Goal: Use online tool/utility: Utilize a website feature to perform a specific function

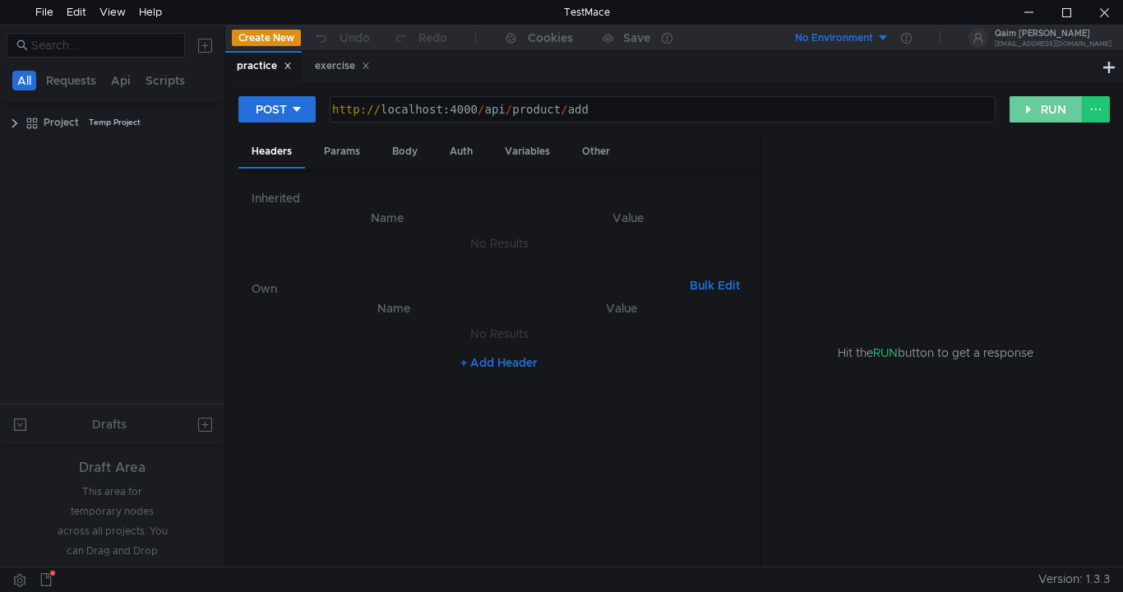
click at [1058, 113] on button "RUN" at bounding box center [1046, 109] width 73 height 26
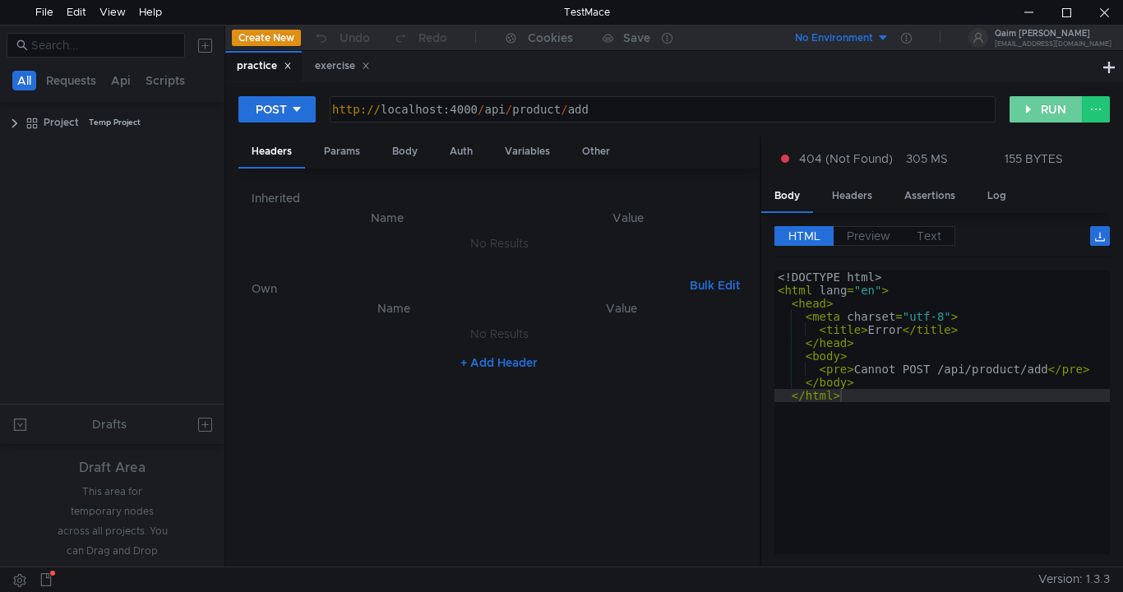
click at [1033, 100] on button "RUN" at bounding box center [1046, 109] width 73 height 26
click at [257, 39] on button "Create New" at bounding box center [266, 38] width 69 height 16
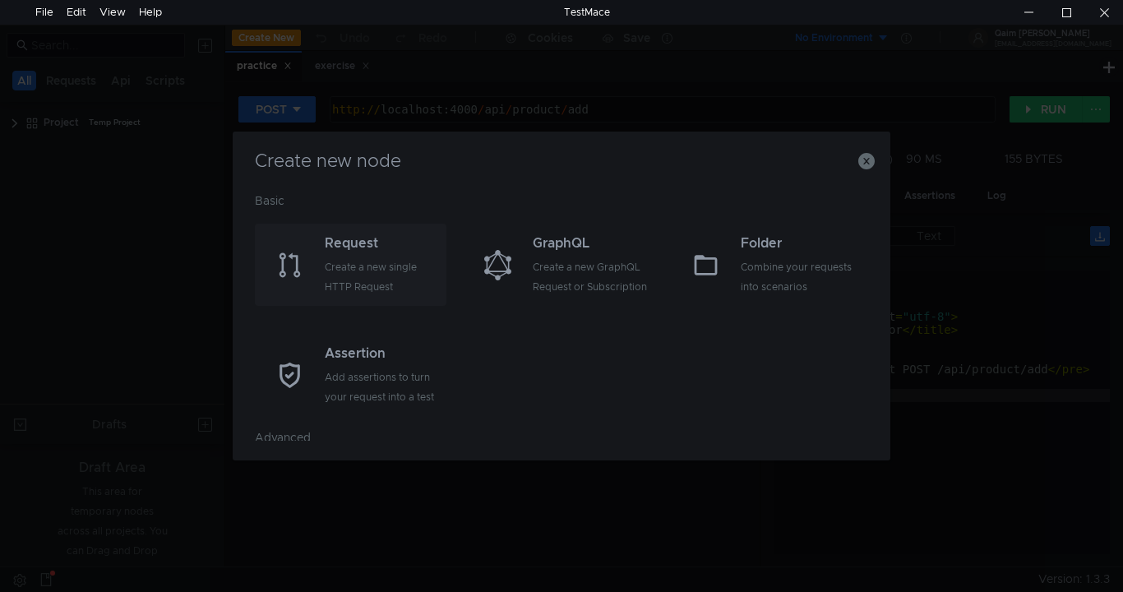
click at [347, 275] on div "Create a new single HTTP Request" at bounding box center [384, 276] width 118 height 39
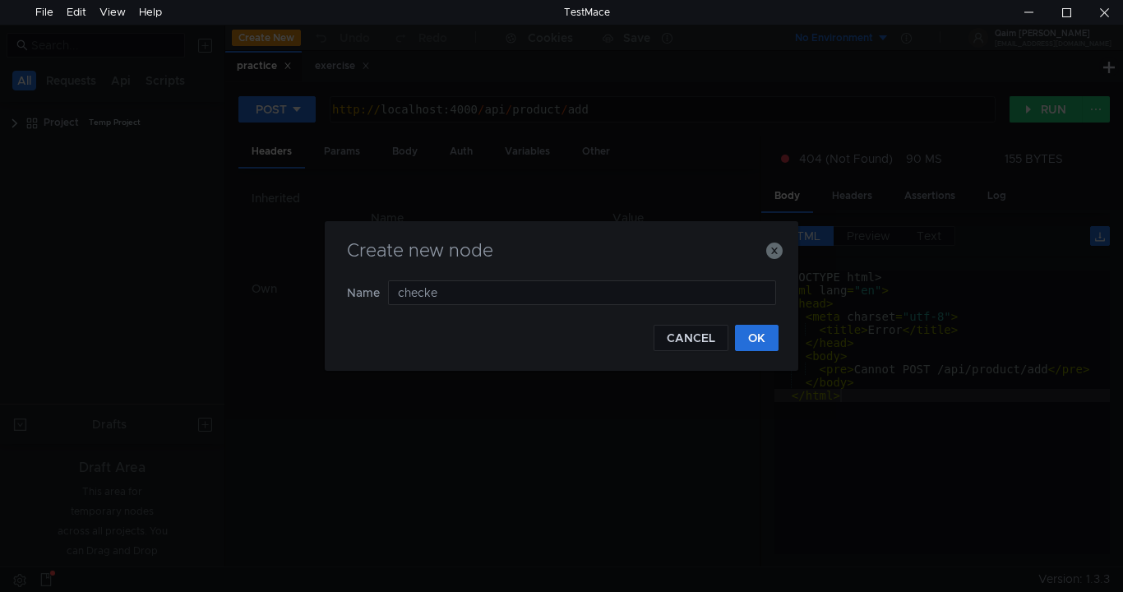
type input "checker"
click at [740, 332] on button "OK" at bounding box center [757, 338] width 44 height 26
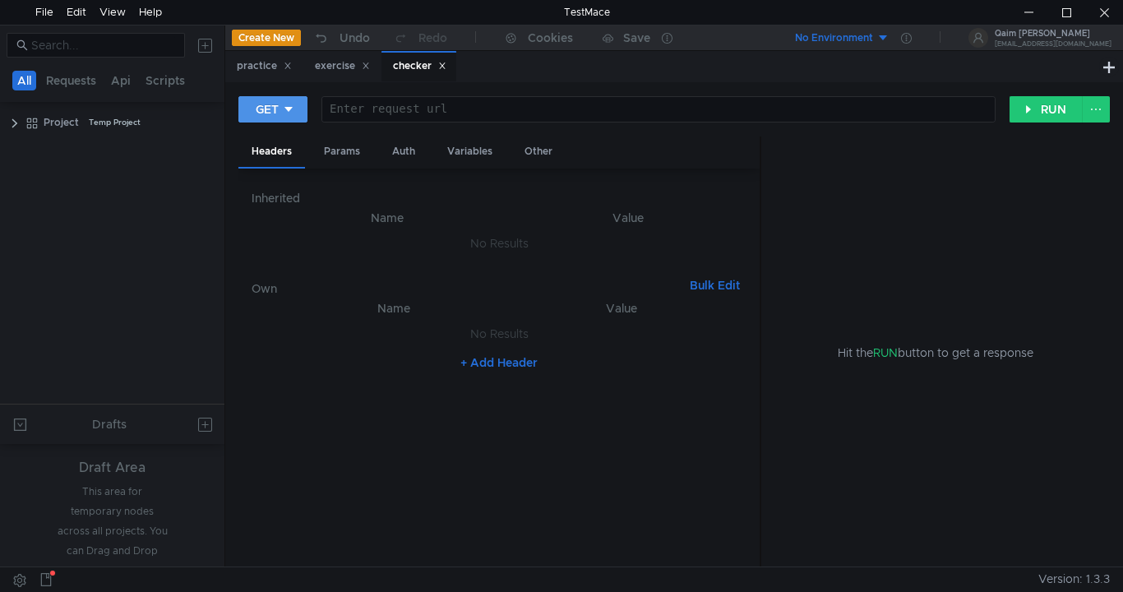
click at [278, 118] on div "GET" at bounding box center [267, 109] width 23 height 18
click at [283, 171] on li "POST" at bounding box center [274, 170] width 72 height 26
click at [384, 113] on div at bounding box center [661, 122] width 664 height 39
click at [392, 111] on div "http:// llocalhost:4000" at bounding box center [661, 122] width 664 height 39
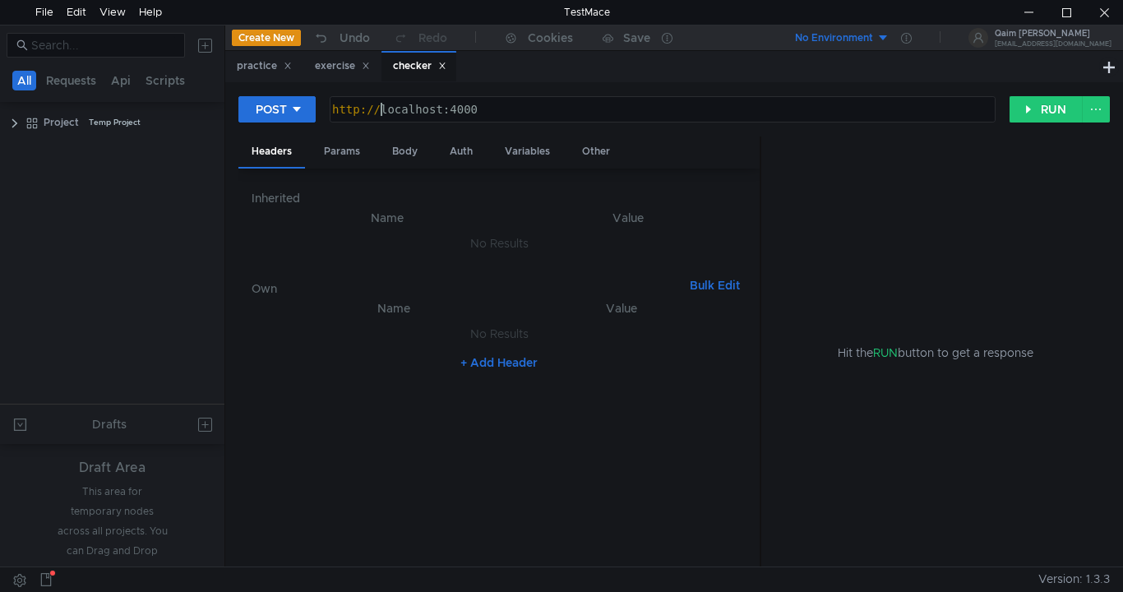
click at [480, 113] on div "http:// localhost:4000" at bounding box center [661, 122] width 664 height 39
type textarea "[URL]"
click at [1020, 107] on button "RUN" at bounding box center [1046, 109] width 73 height 26
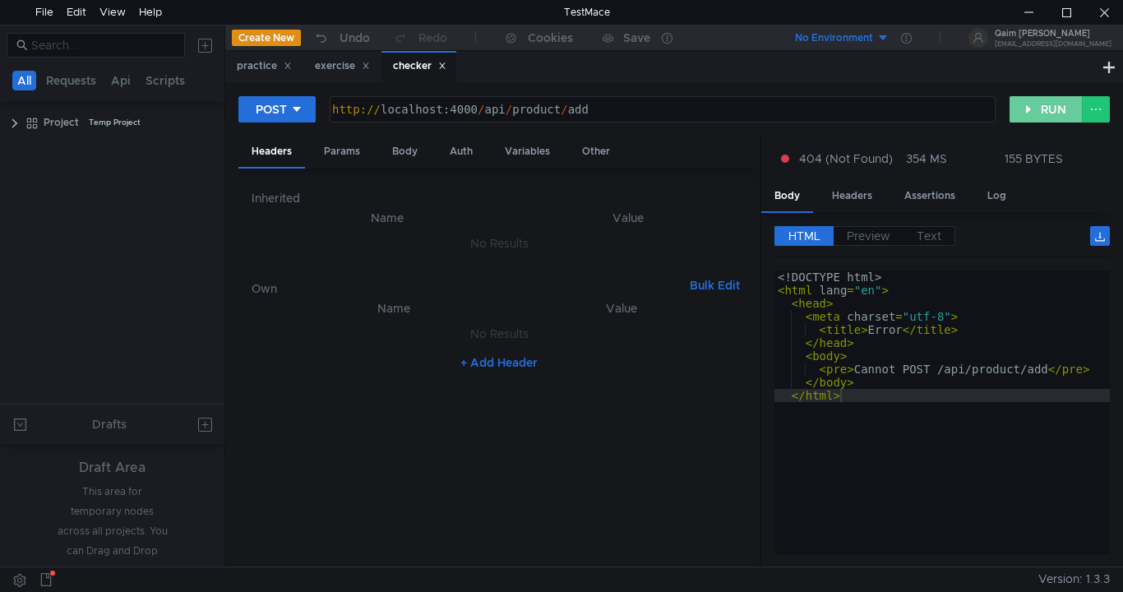
click at [1059, 119] on button "RUN" at bounding box center [1046, 109] width 73 height 26
click at [1058, 120] on button "RUN" at bounding box center [1046, 109] width 73 height 26
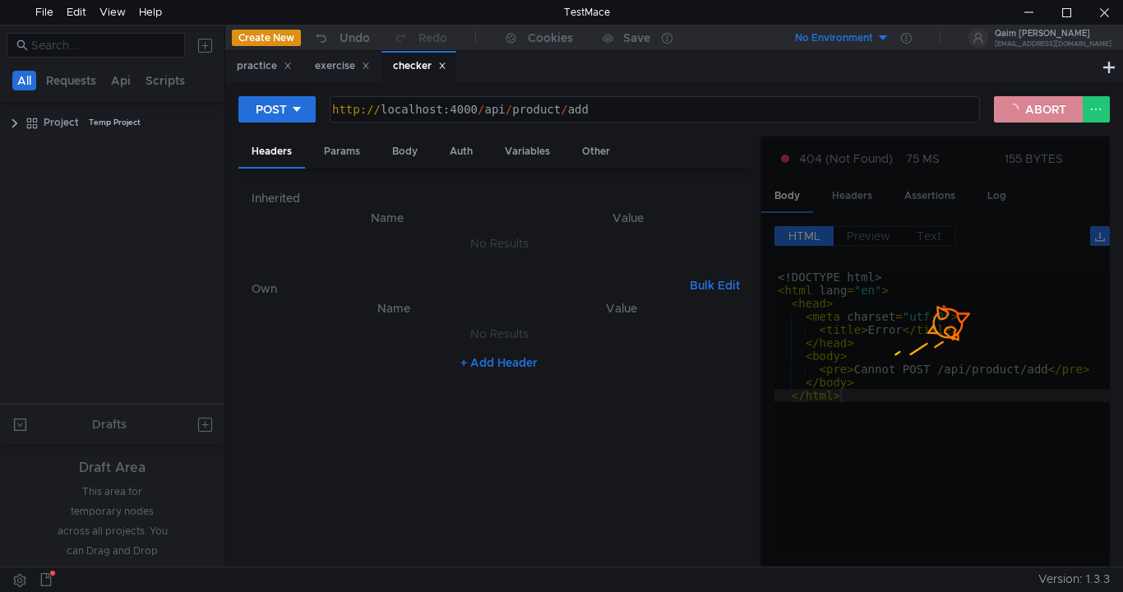
click at [1058, 120] on button "ABORT" at bounding box center [1038, 109] width 89 height 26
click at [1058, 120] on button "RUN" at bounding box center [1046, 109] width 73 height 26
click at [1059, 120] on button "RUN" at bounding box center [1046, 109] width 73 height 26
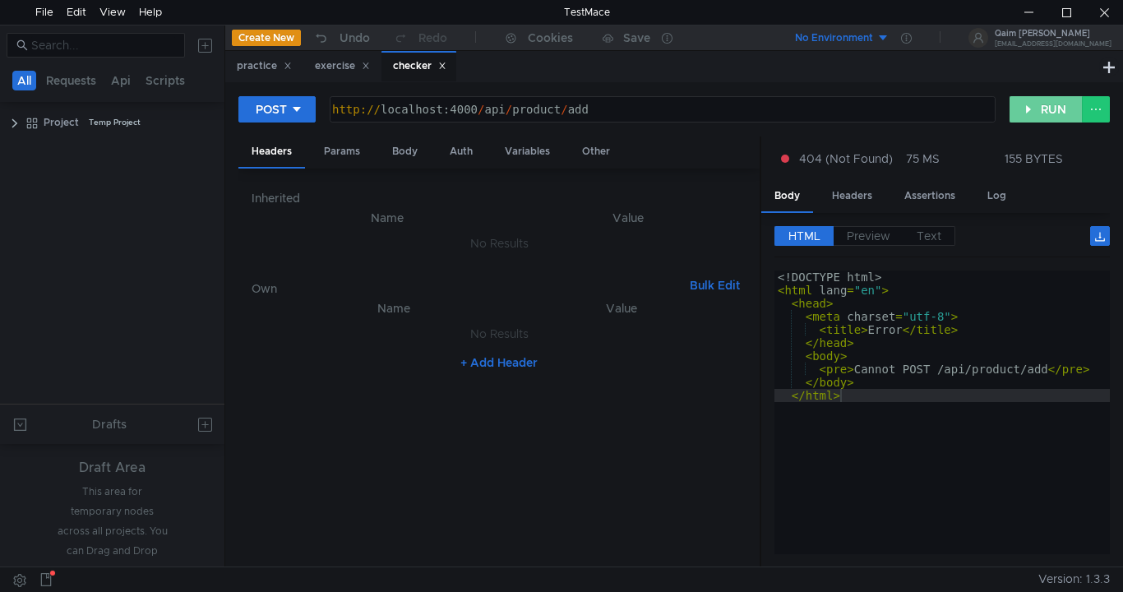
click at [1037, 114] on button "RUN" at bounding box center [1046, 109] width 73 height 26
click at [405, 152] on div "Body" at bounding box center [405, 151] width 52 height 30
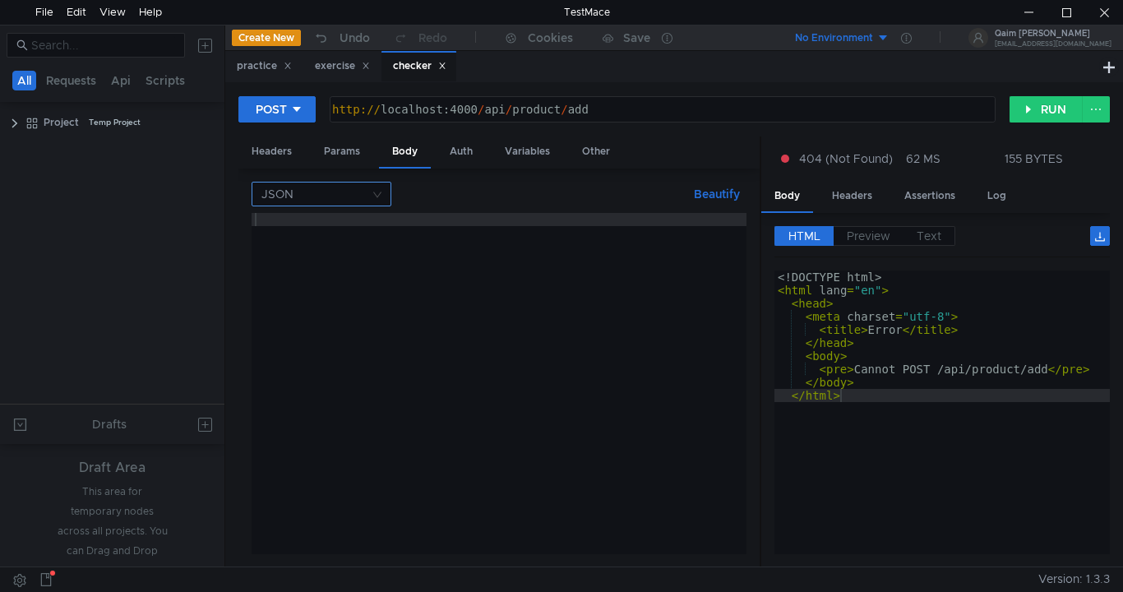
click at [360, 192] on input at bounding box center [315, 194] width 109 height 23
click at [331, 247] on div "Form data" at bounding box center [321, 252] width 120 height 18
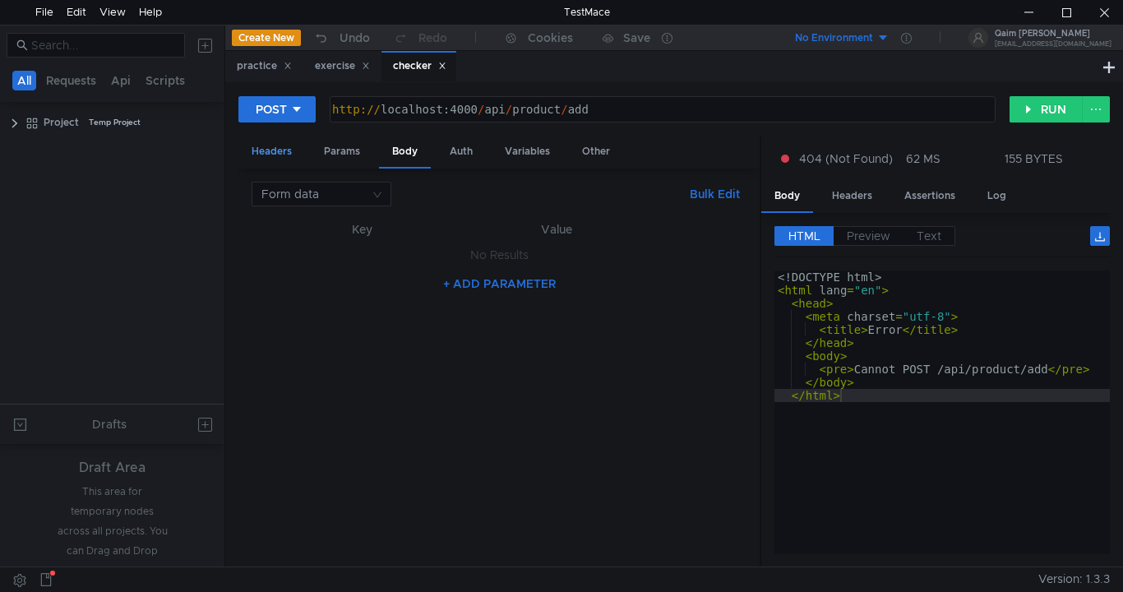
click at [285, 147] on div "Headers" at bounding box center [271, 151] width 67 height 30
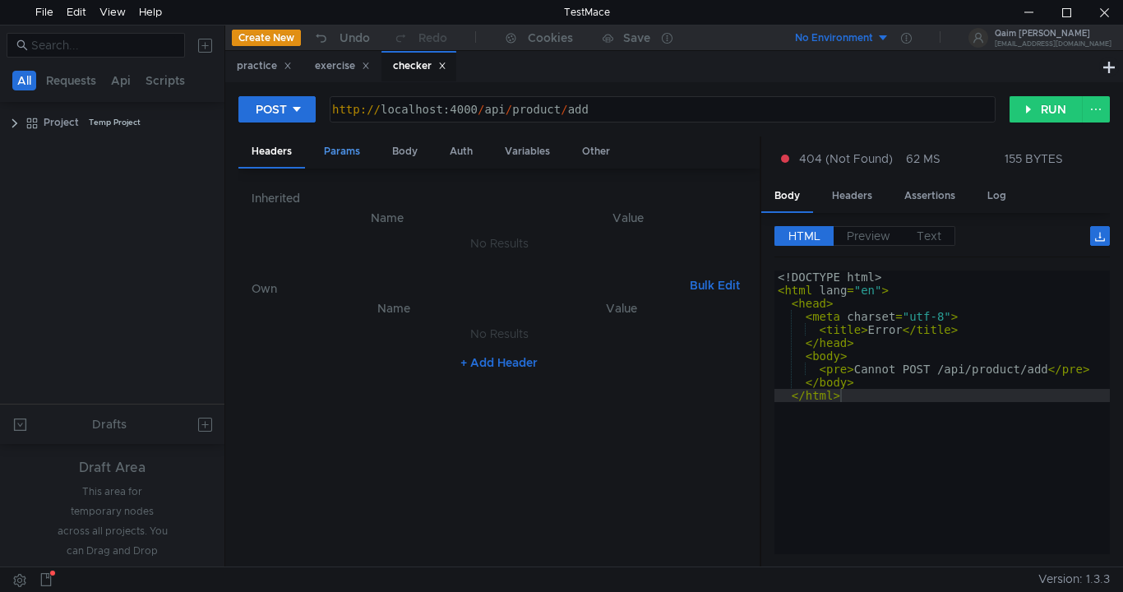
click at [343, 156] on div "Params" at bounding box center [342, 151] width 62 height 30
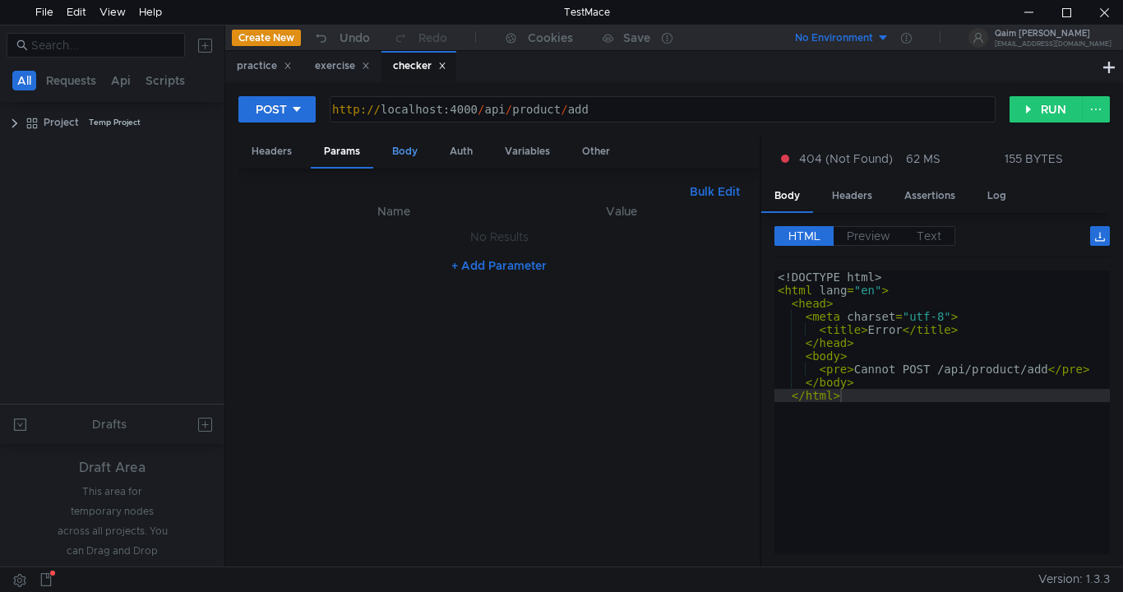
click at [409, 153] on div "Body" at bounding box center [405, 151] width 52 height 30
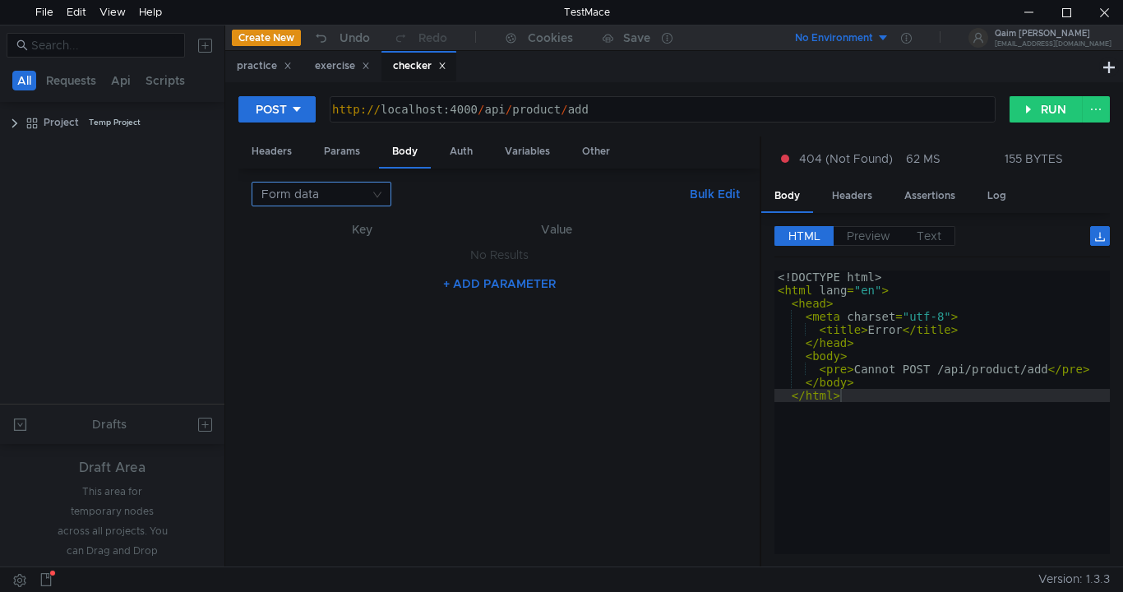
click at [335, 197] on input at bounding box center [315, 194] width 109 height 23
click at [295, 253] on div "Form data" at bounding box center [321, 252] width 120 height 18
click at [303, 232] on th "Key" at bounding box center [362, 230] width 169 height 20
click at [520, 280] on button "+ ADD PARAMETER" at bounding box center [500, 284] width 126 height 20
click at [344, 266] on div at bounding box center [365, 271] width 141 height 39
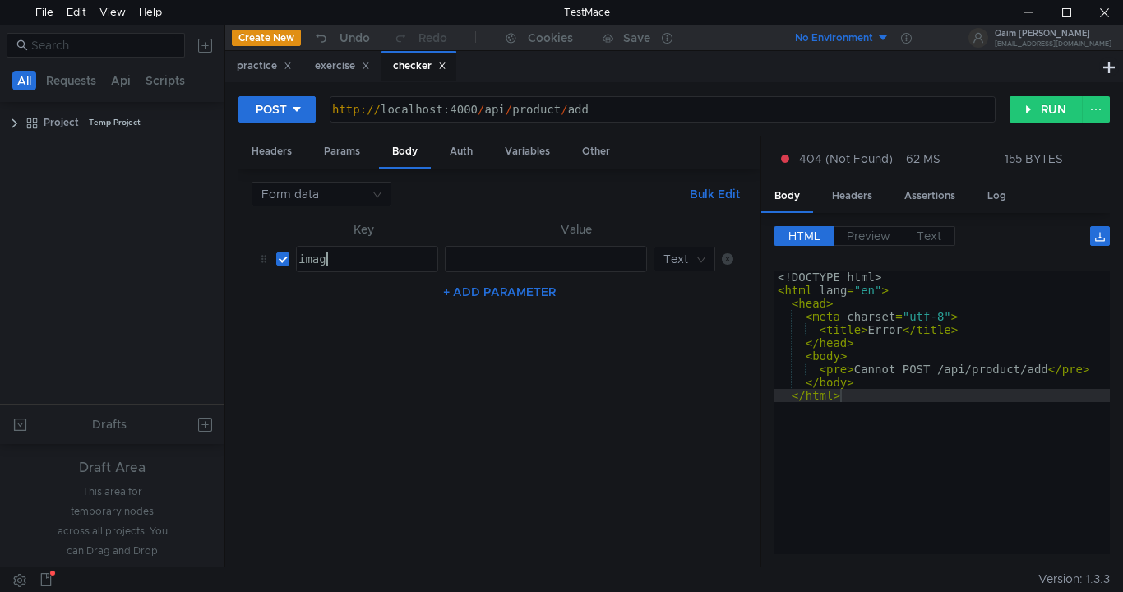
scroll to position [0, 2]
type textarea "image"
click at [675, 261] on input at bounding box center [679, 258] width 30 height 23
click at [679, 308] on div "File" at bounding box center [685, 317] width 42 height 18
click at [548, 254] on div at bounding box center [532, 271] width 176 height 39
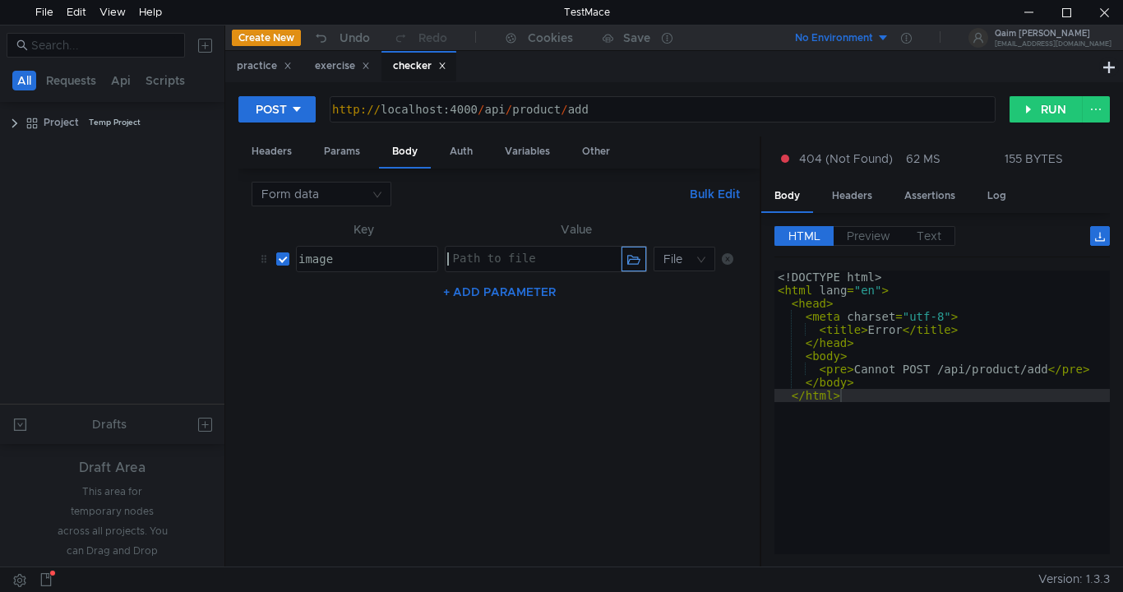
click at [628, 263] on button "button" at bounding box center [634, 259] width 25 height 25
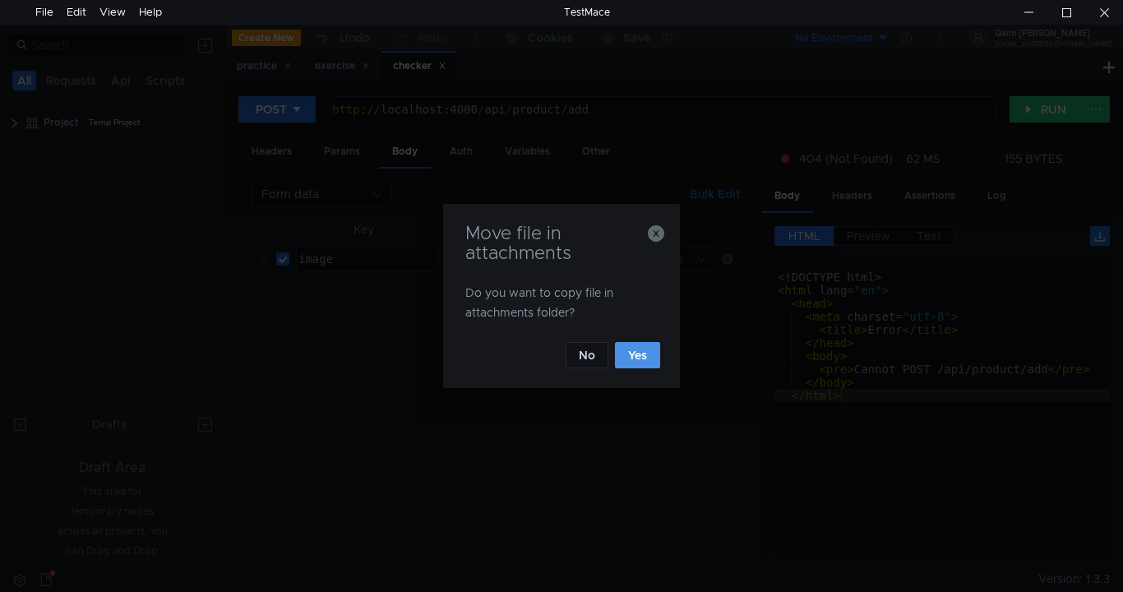
click at [627, 350] on button "Yes" at bounding box center [637, 355] width 45 height 26
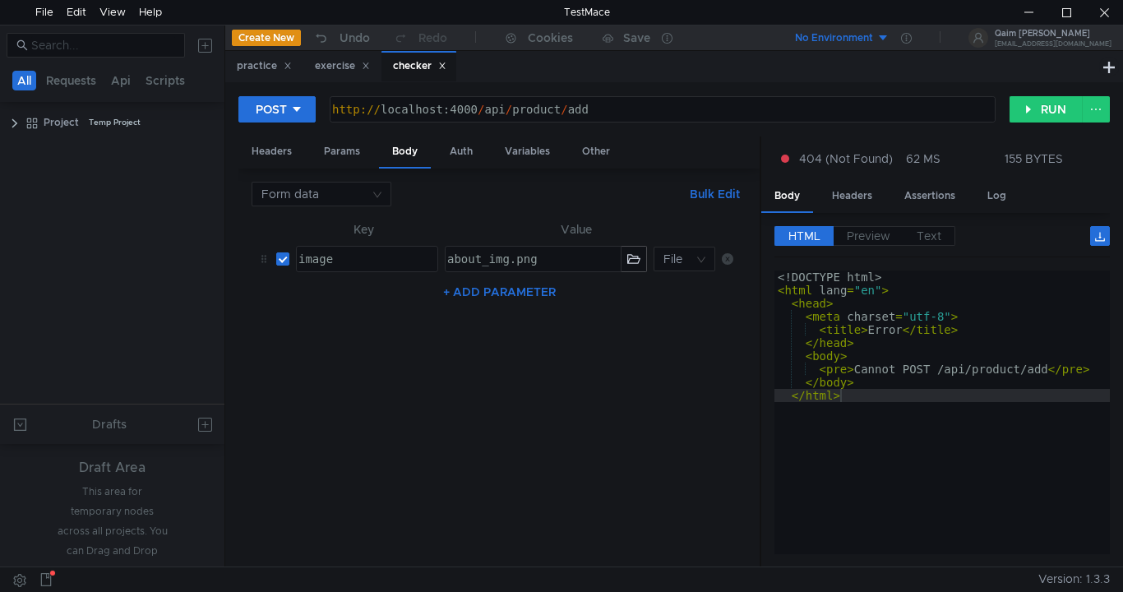
click at [1019, 125] on div "POST http://localhost:4000/api/product/add http:// localhost:4000 / api / produ…" at bounding box center [674, 115] width 872 height 41
click at [1021, 113] on button "RUN" at bounding box center [1046, 109] width 73 height 26
click at [1020, 113] on button "RUN" at bounding box center [1046, 109] width 73 height 26
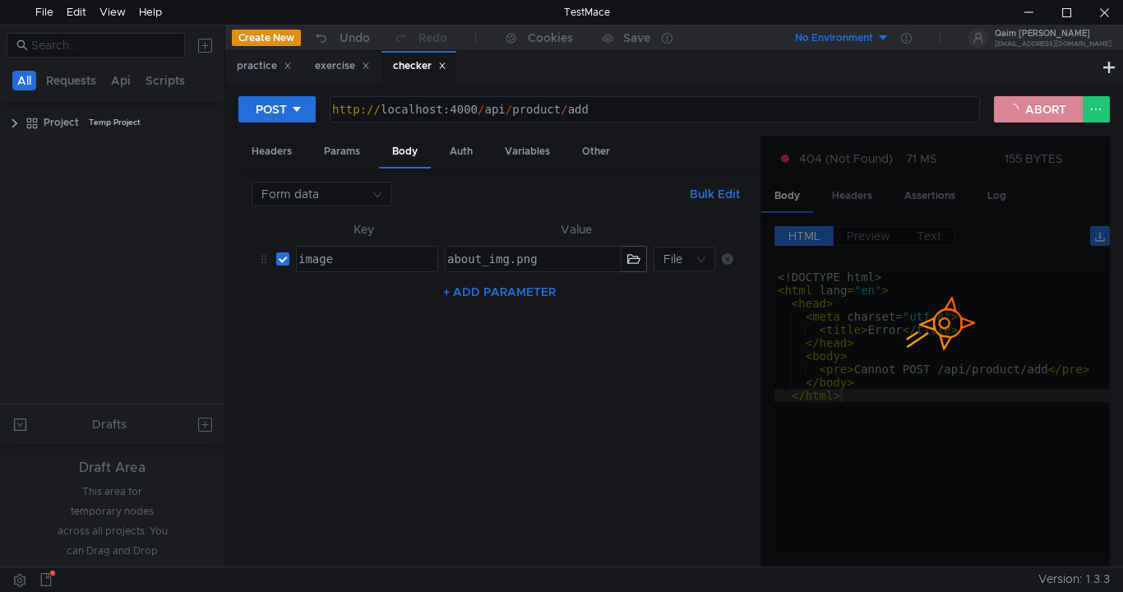
click at [1020, 113] on button "ABORT" at bounding box center [1038, 109] width 89 height 26
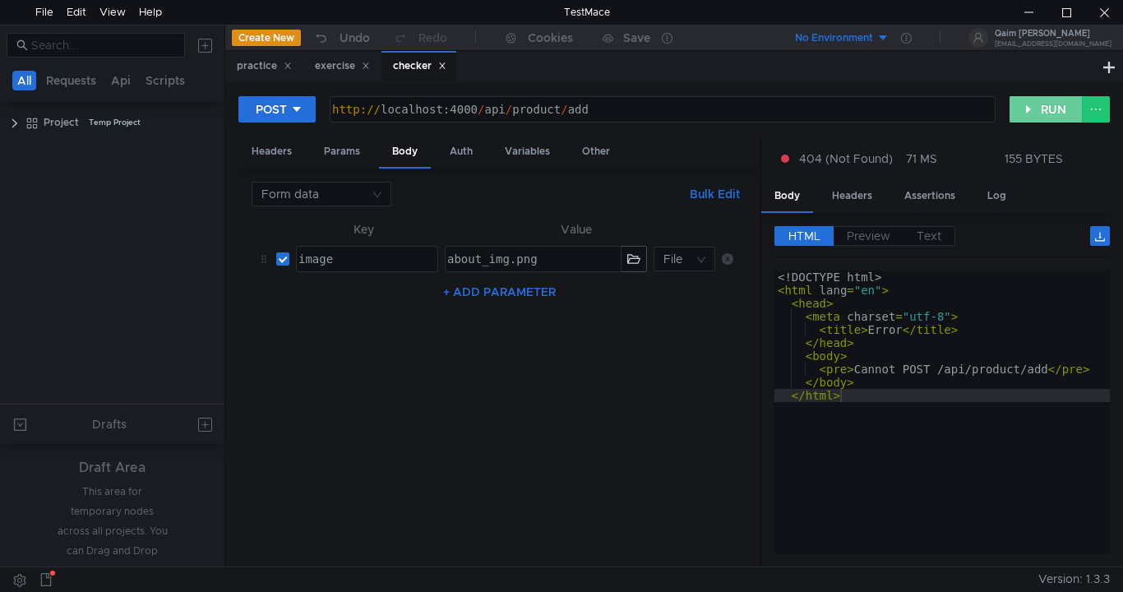
click at [1020, 113] on button "RUN" at bounding box center [1046, 109] width 73 height 26
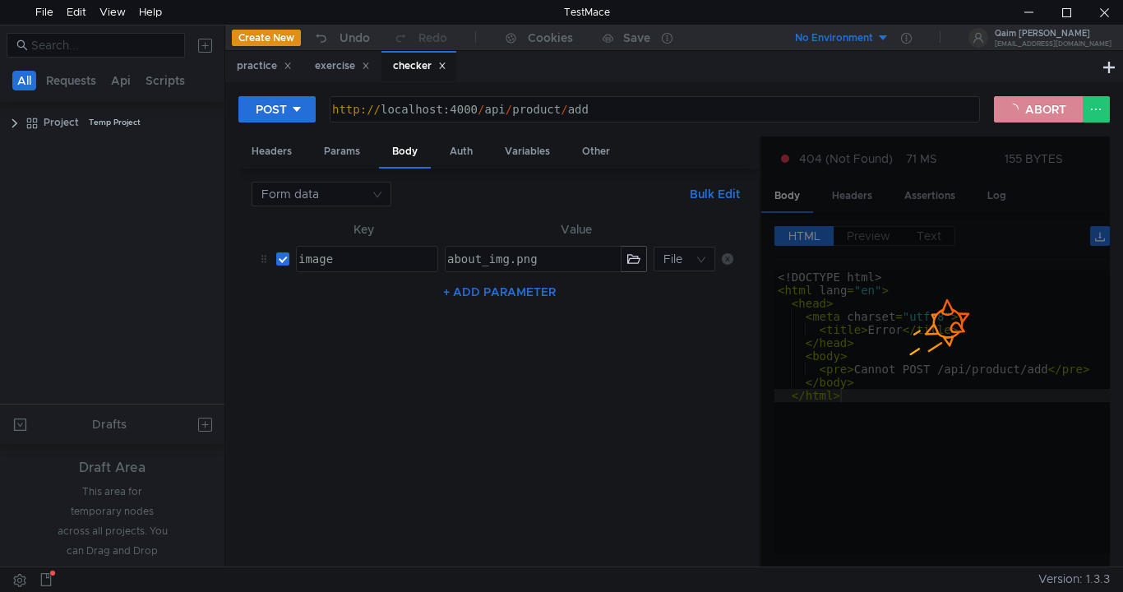
click at [1020, 113] on button "ABORT" at bounding box center [1038, 109] width 89 height 26
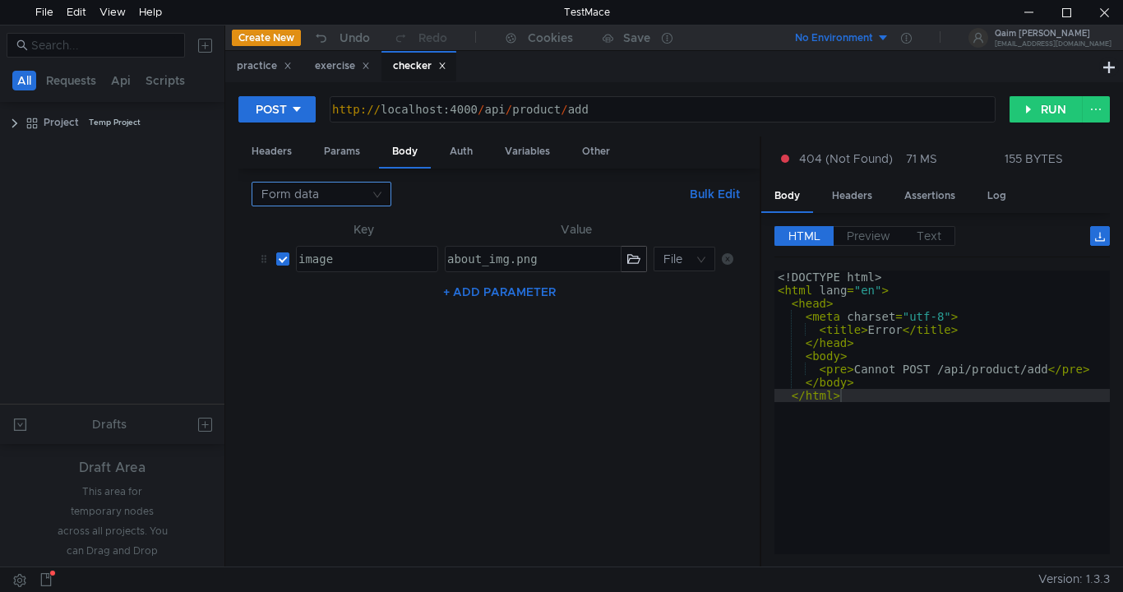
click at [334, 191] on input at bounding box center [315, 194] width 109 height 23
click at [280, 304] on div "File" at bounding box center [321, 305] width 120 height 18
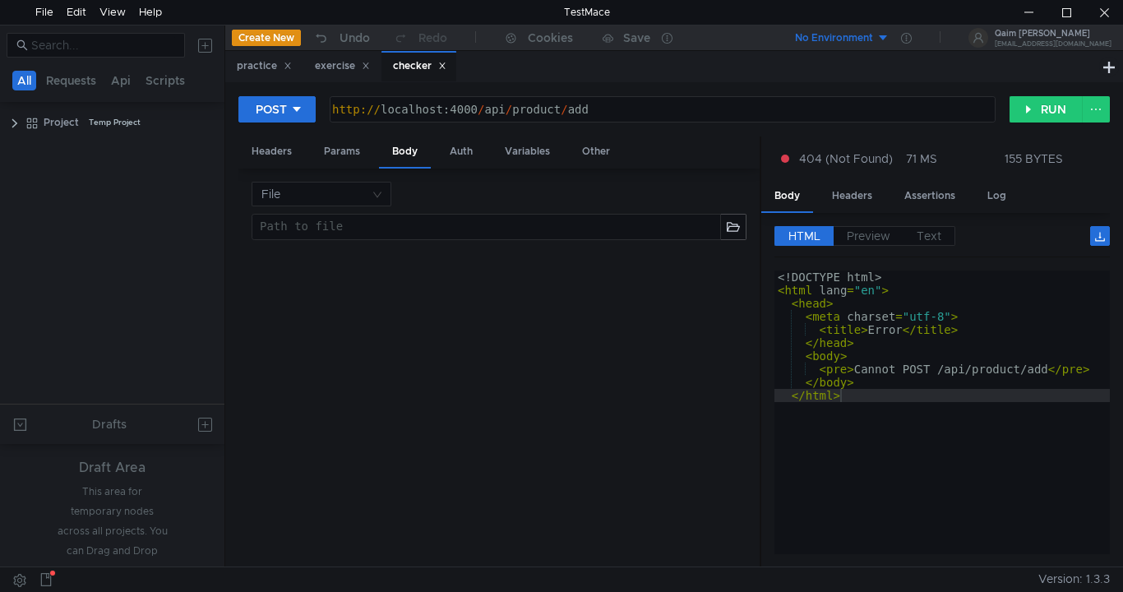
click at [333, 219] on div "Path to file" at bounding box center [486, 227] width 468 height 25
click at [326, 231] on div at bounding box center [485, 239] width 468 height 39
click at [740, 229] on button "button" at bounding box center [733, 227] width 25 height 25
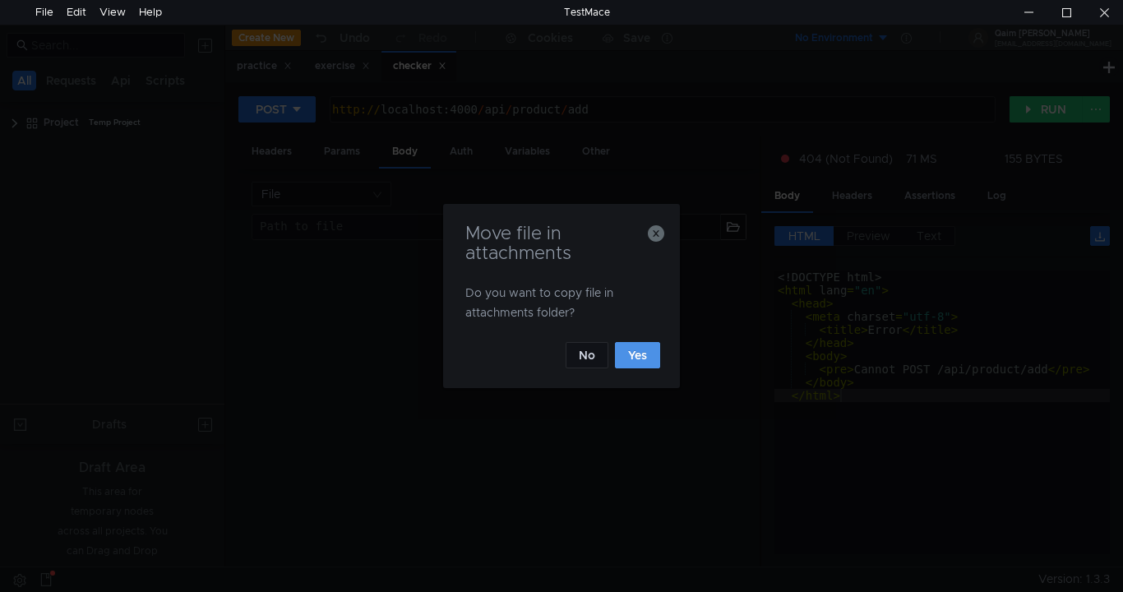
click at [645, 355] on button "Yes" at bounding box center [637, 355] width 45 height 26
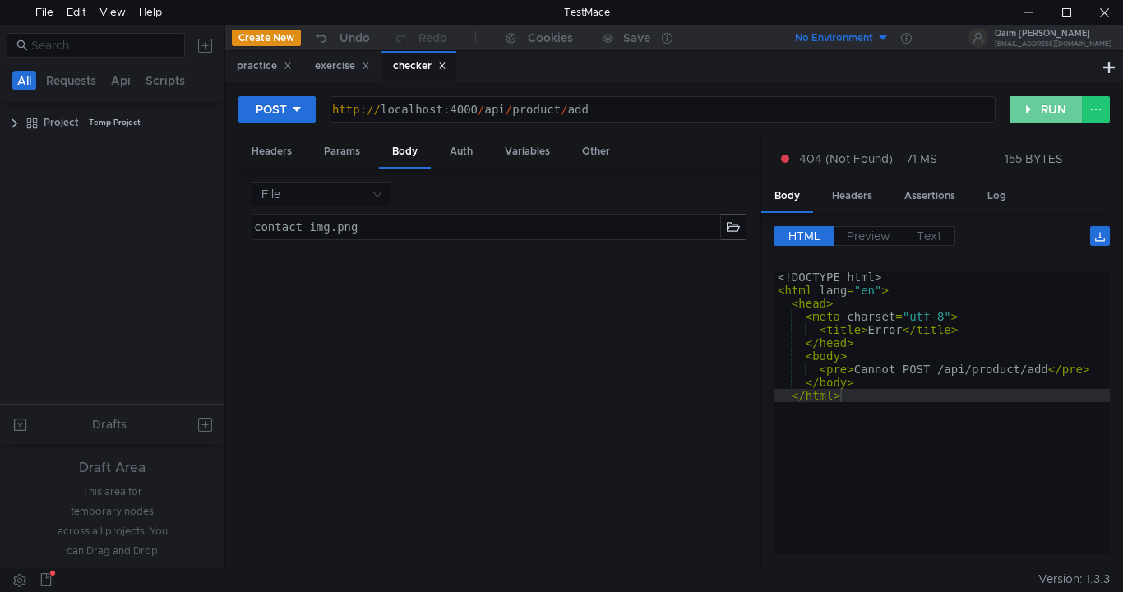
click at [1015, 119] on button "RUN" at bounding box center [1046, 109] width 73 height 26
click at [1017, 117] on button "RUN" at bounding box center [1046, 109] width 73 height 26
click at [1018, 117] on button "RUN" at bounding box center [1046, 109] width 73 height 26
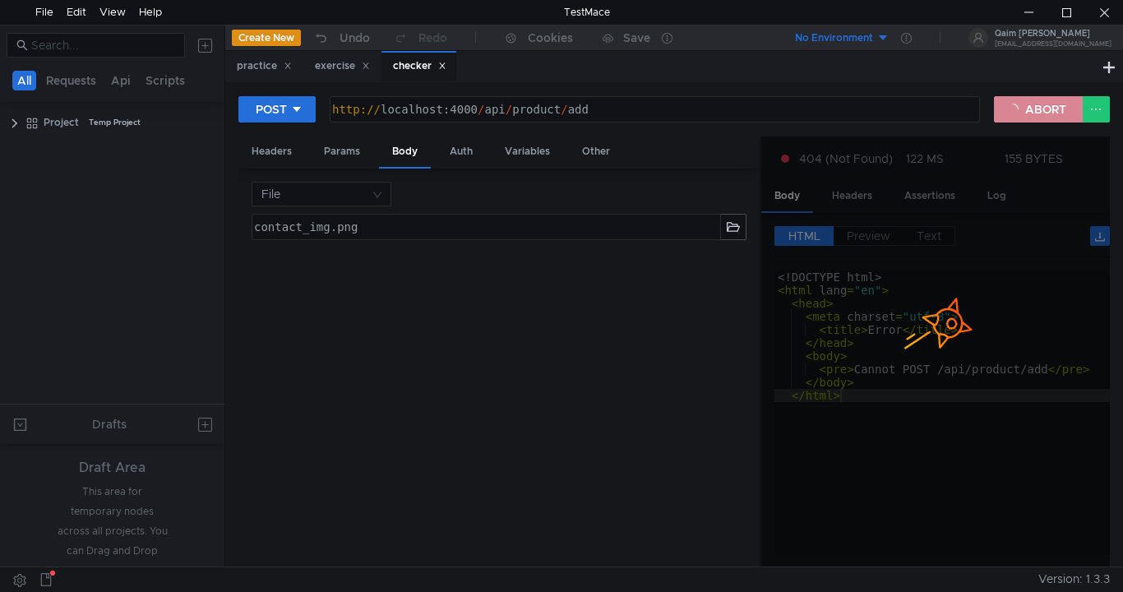
click at [1018, 117] on button "ABORT" at bounding box center [1038, 109] width 89 height 26
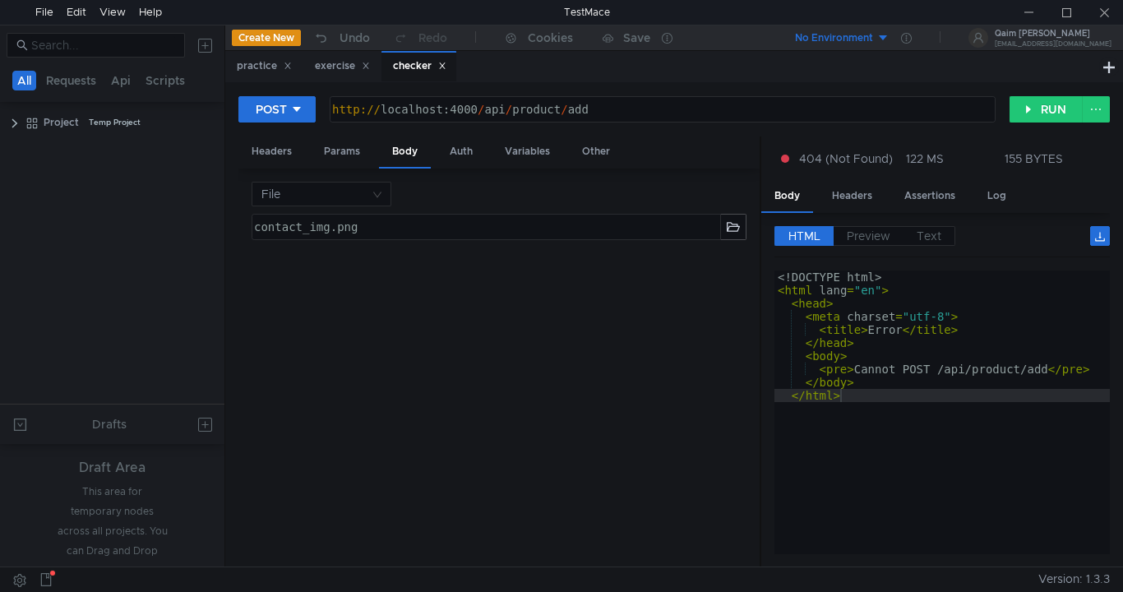
scroll to position [0, 17]
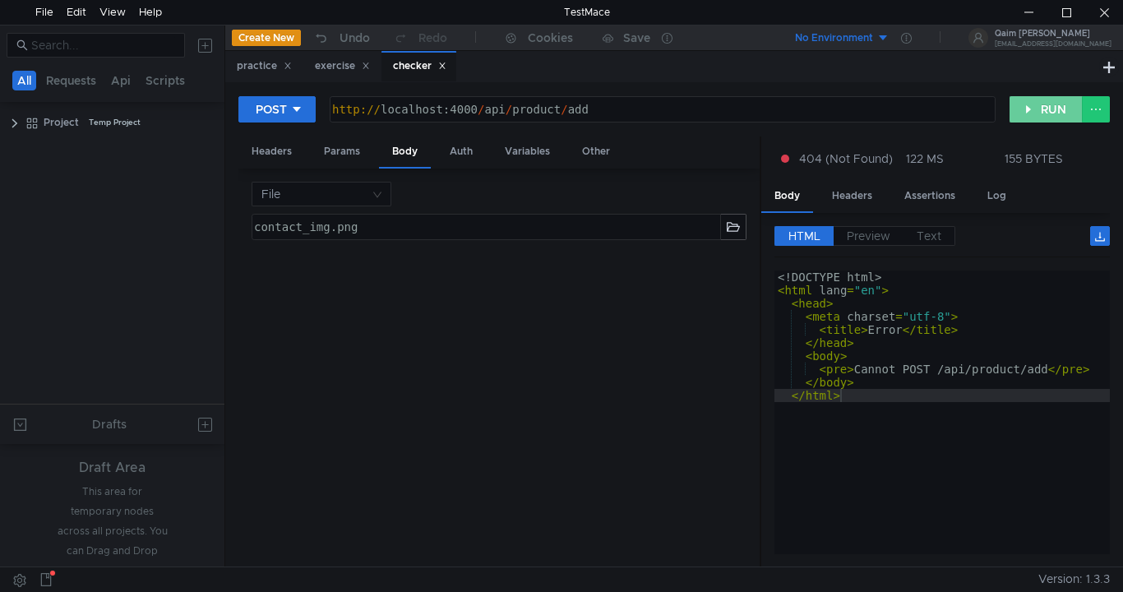
click at [1047, 107] on button "RUN" at bounding box center [1046, 109] width 73 height 26
click at [1044, 107] on button "RUN" at bounding box center [1046, 109] width 73 height 26
type textarea "contact_img.png"
click at [372, 231] on div "contact_img.png" at bounding box center [485, 239] width 468 height 39
click at [738, 221] on button "button" at bounding box center [733, 227] width 25 height 25
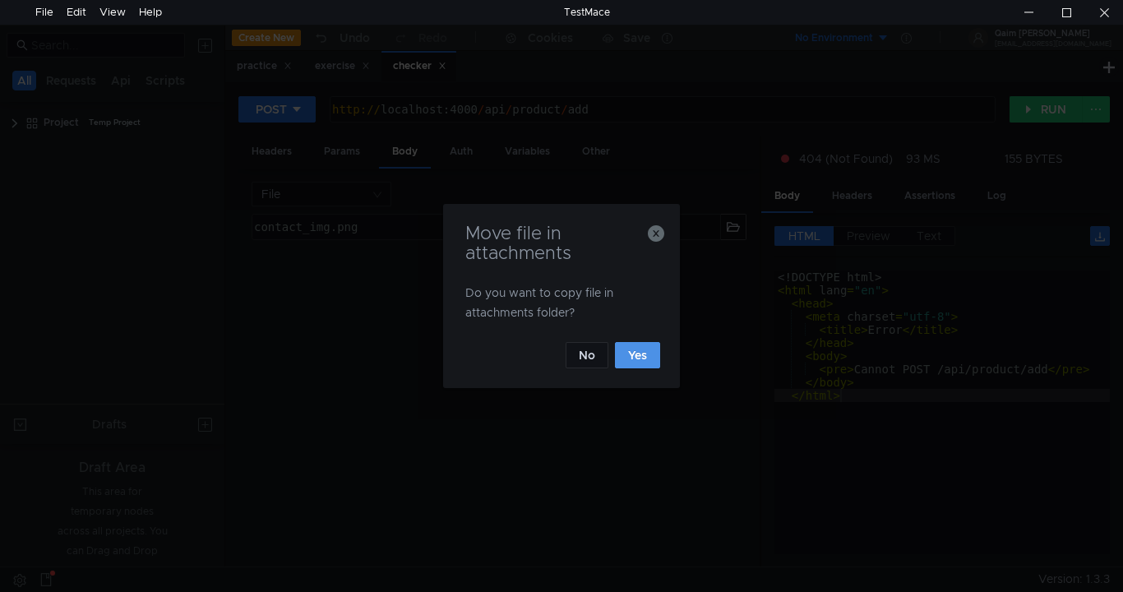
click at [627, 348] on button "Yes" at bounding box center [637, 355] width 45 height 26
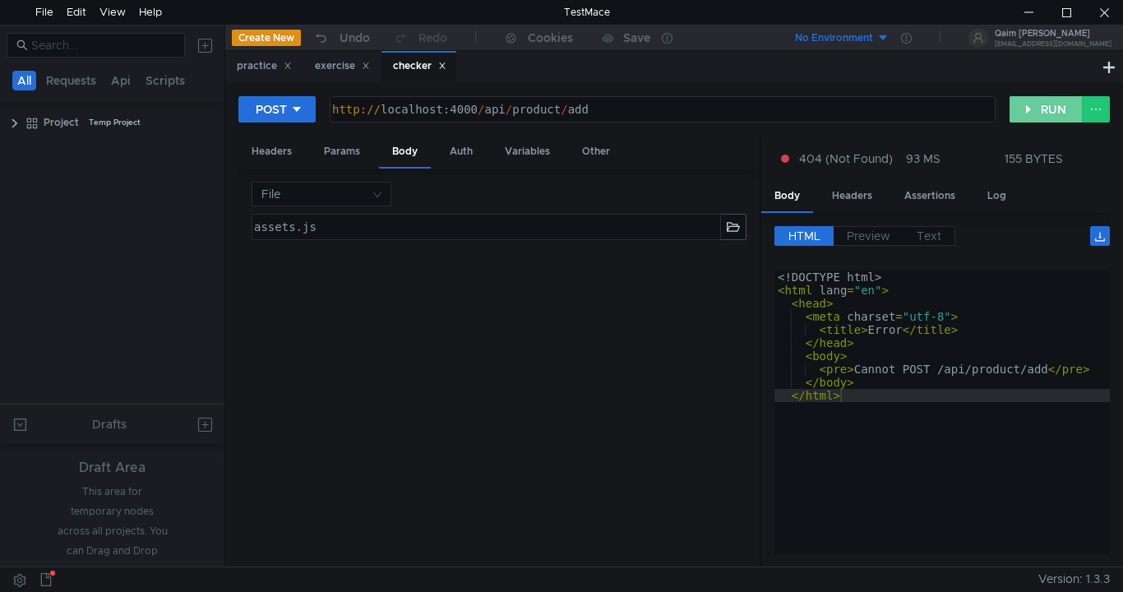
drag, startPoint x: 1057, startPoint y: 127, endPoint x: 1054, endPoint y: 110, distance: 16.8
click at [1057, 126] on div "POST http://localhost:4000/api/product/add http:// localhost:4000 / api / produ…" at bounding box center [674, 115] width 872 height 41
click at [1054, 109] on button "RUN" at bounding box center [1046, 109] width 73 height 26
click at [927, 228] on label "Text" at bounding box center [930, 236] width 52 height 20
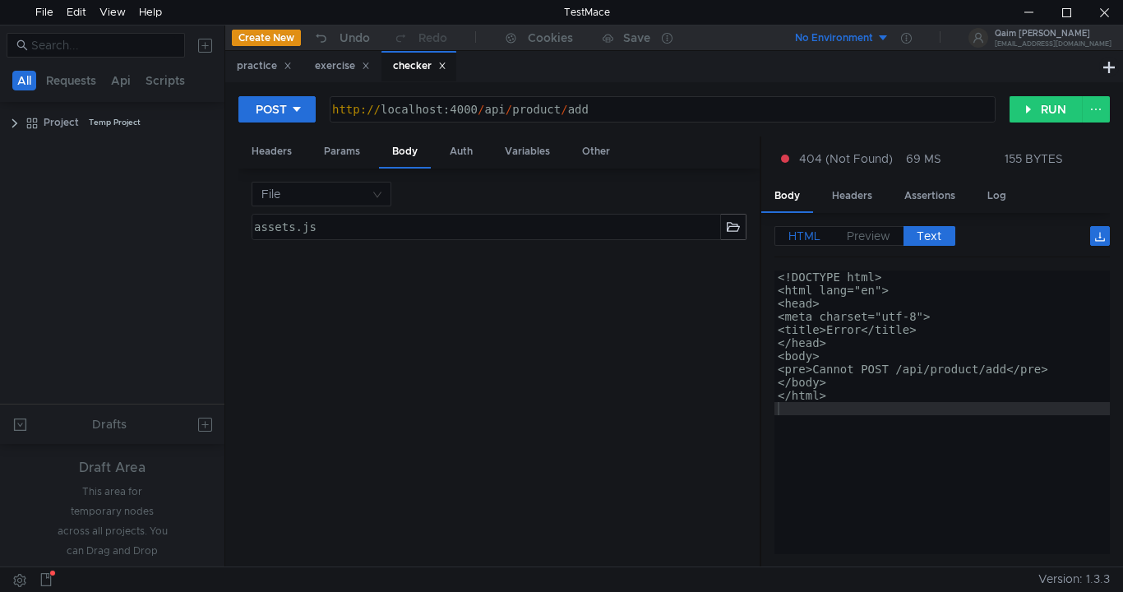
click at [816, 230] on span "HTML" at bounding box center [804, 236] width 32 height 15
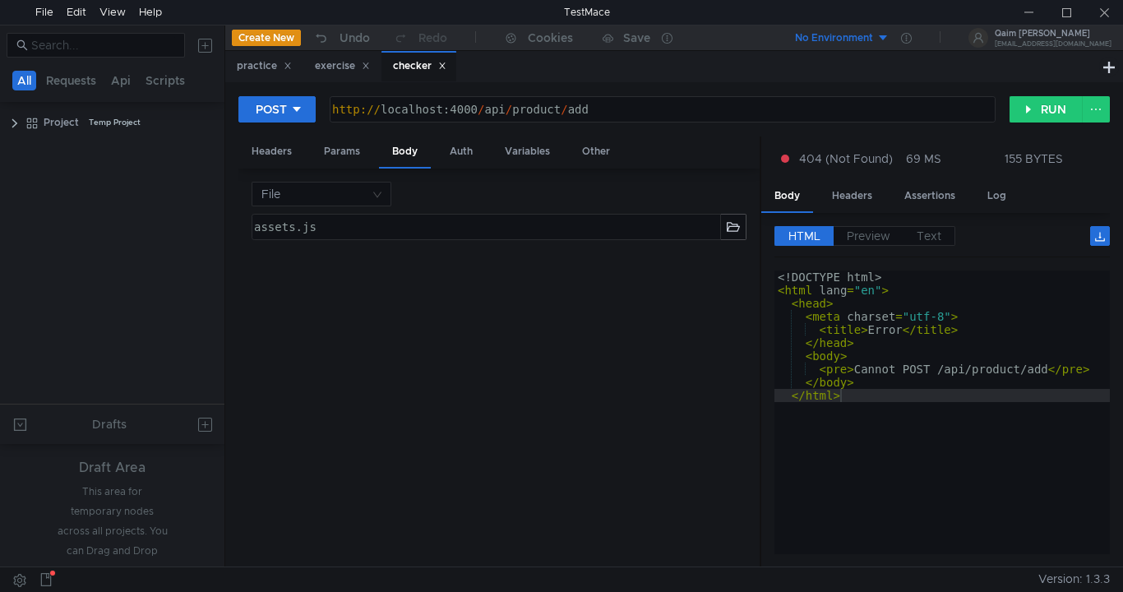
scroll to position [0, 17]
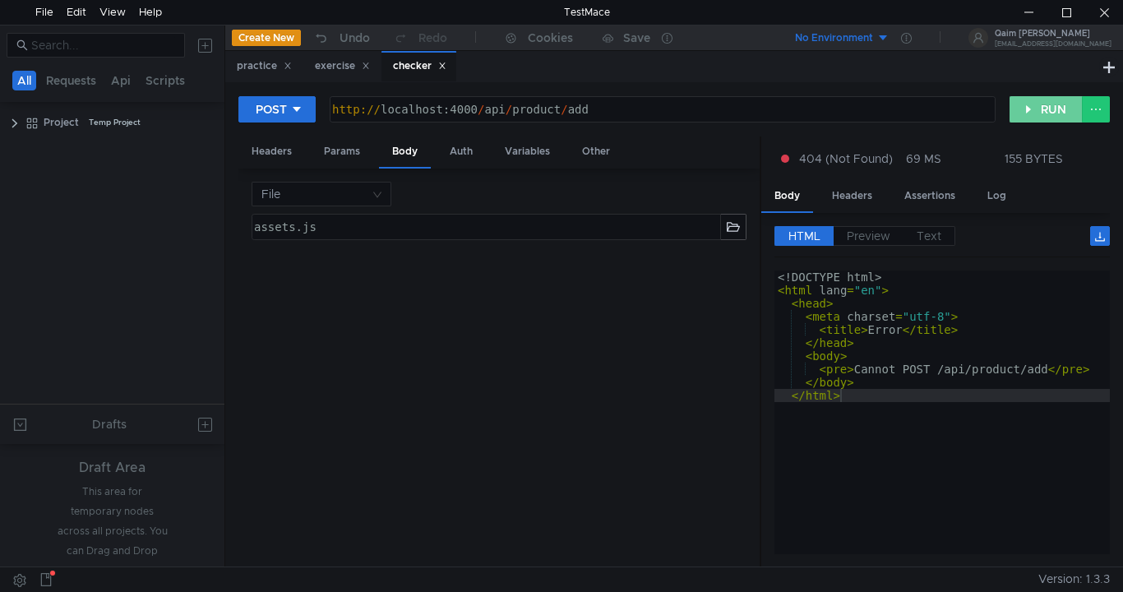
click at [1022, 104] on button "RUN" at bounding box center [1046, 109] width 73 height 26
click at [414, 174] on div "File contact_img.png assets.js הההההההההההההההההההההההההההההההההההההההההההההההה…" at bounding box center [498, 368] width 521 height 399
click at [405, 158] on div "Body" at bounding box center [405, 152] width 52 height 32
click at [373, 183] on nz-select-top-control "File" at bounding box center [322, 194] width 140 height 25
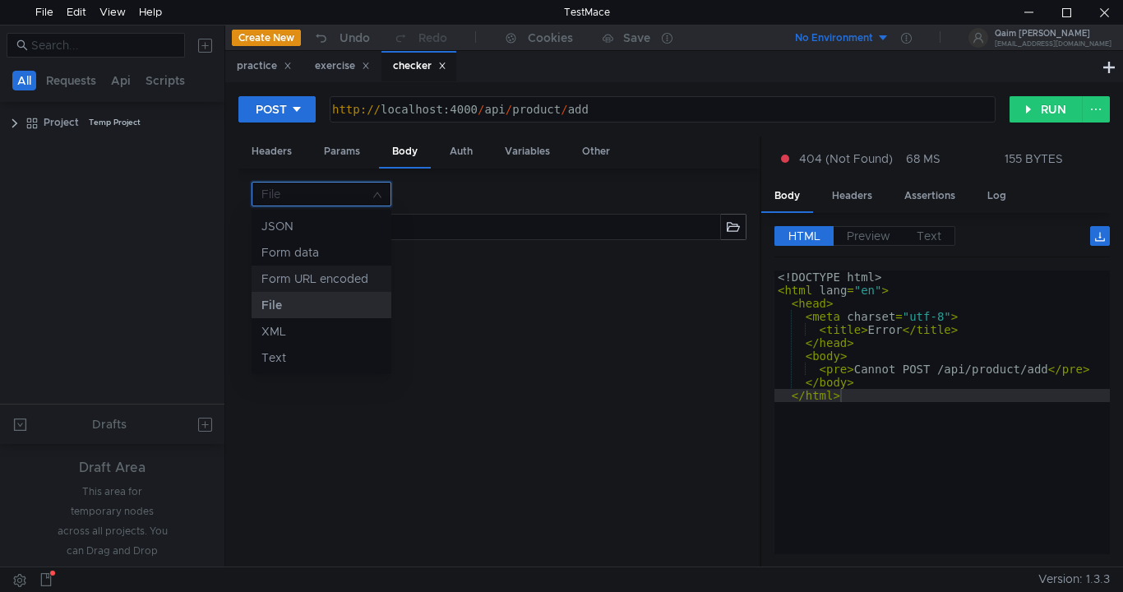
click at [340, 269] on nz-option-item "Form URL encoded" at bounding box center [322, 279] width 140 height 26
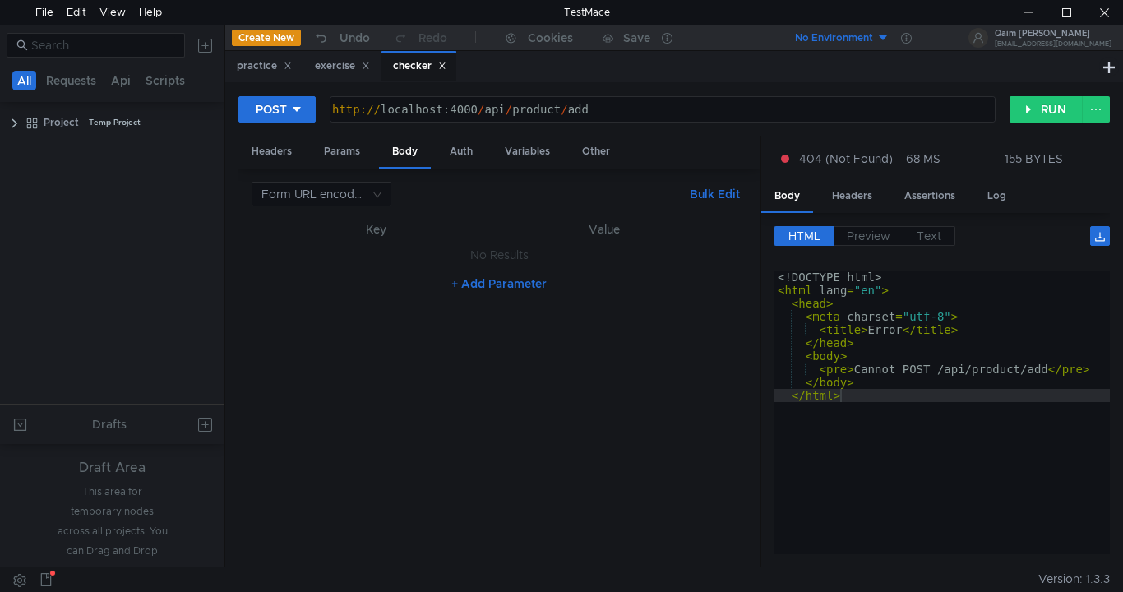
click at [382, 222] on th "Key" at bounding box center [376, 230] width 197 height 20
drag, startPoint x: 382, startPoint y: 222, endPoint x: 383, endPoint y: 193, distance: 28.8
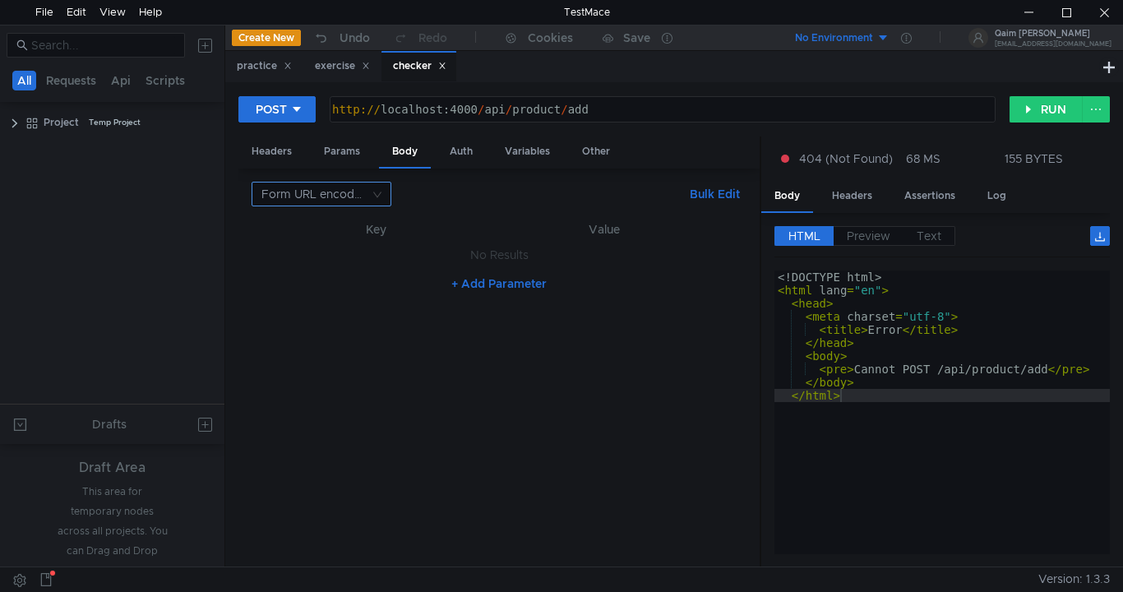
click at [383, 193] on div "Form URL encoded Bulk Edit XXXXXXXXXXXXXXXXXXXXXXXXXXXXXXXXXXXXXXXXXXXXXXXXXXXX…" at bounding box center [499, 368] width 495 height 372
click at [383, 193] on nz-select-top-control "Form URL encoded" at bounding box center [322, 194] width 140 height 25
click at [368, 260] on div "Form data" at bounding box center [321, 252] width 120 height 18
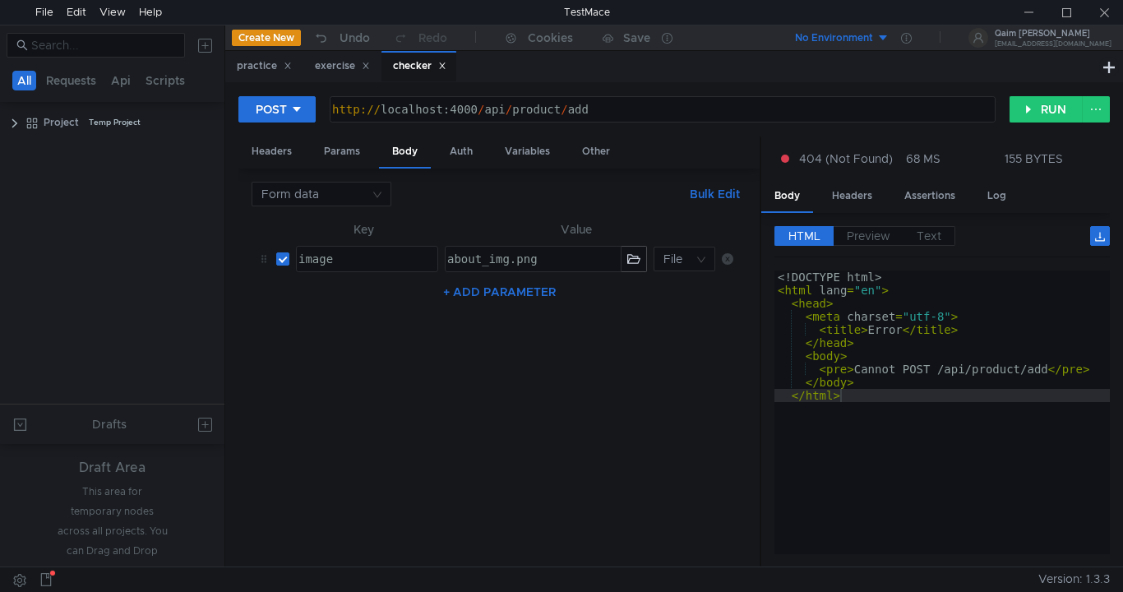
scroll to position [0, 17]
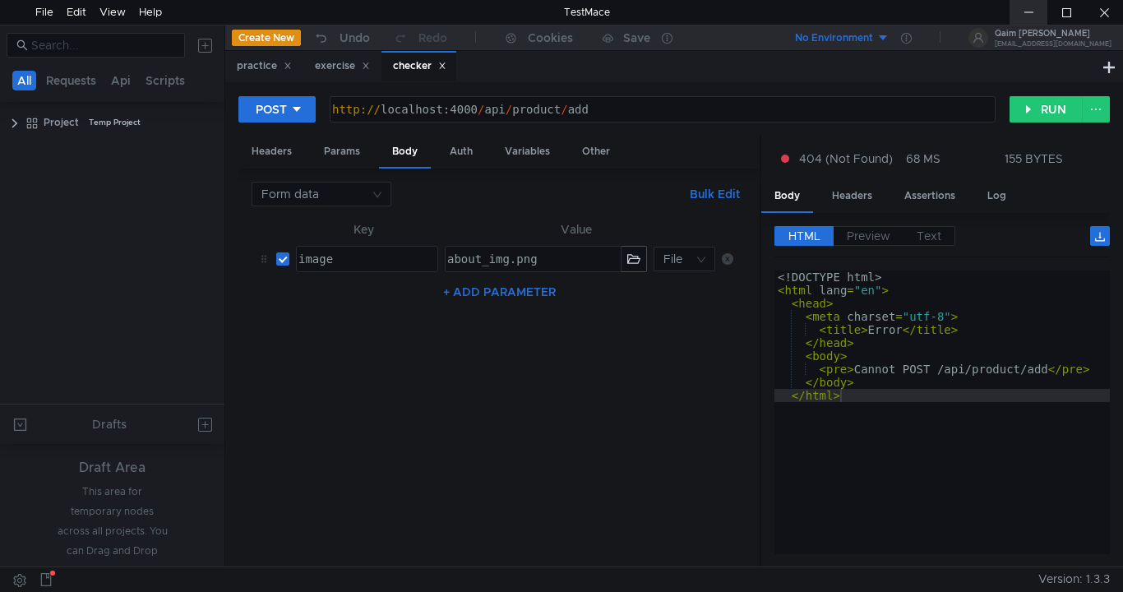
click at [1018, 16] on div at bounding box center [1029, 12] width 38 height 25
